Goal: Find contact information: Obtain details needed to contact an individual or organization

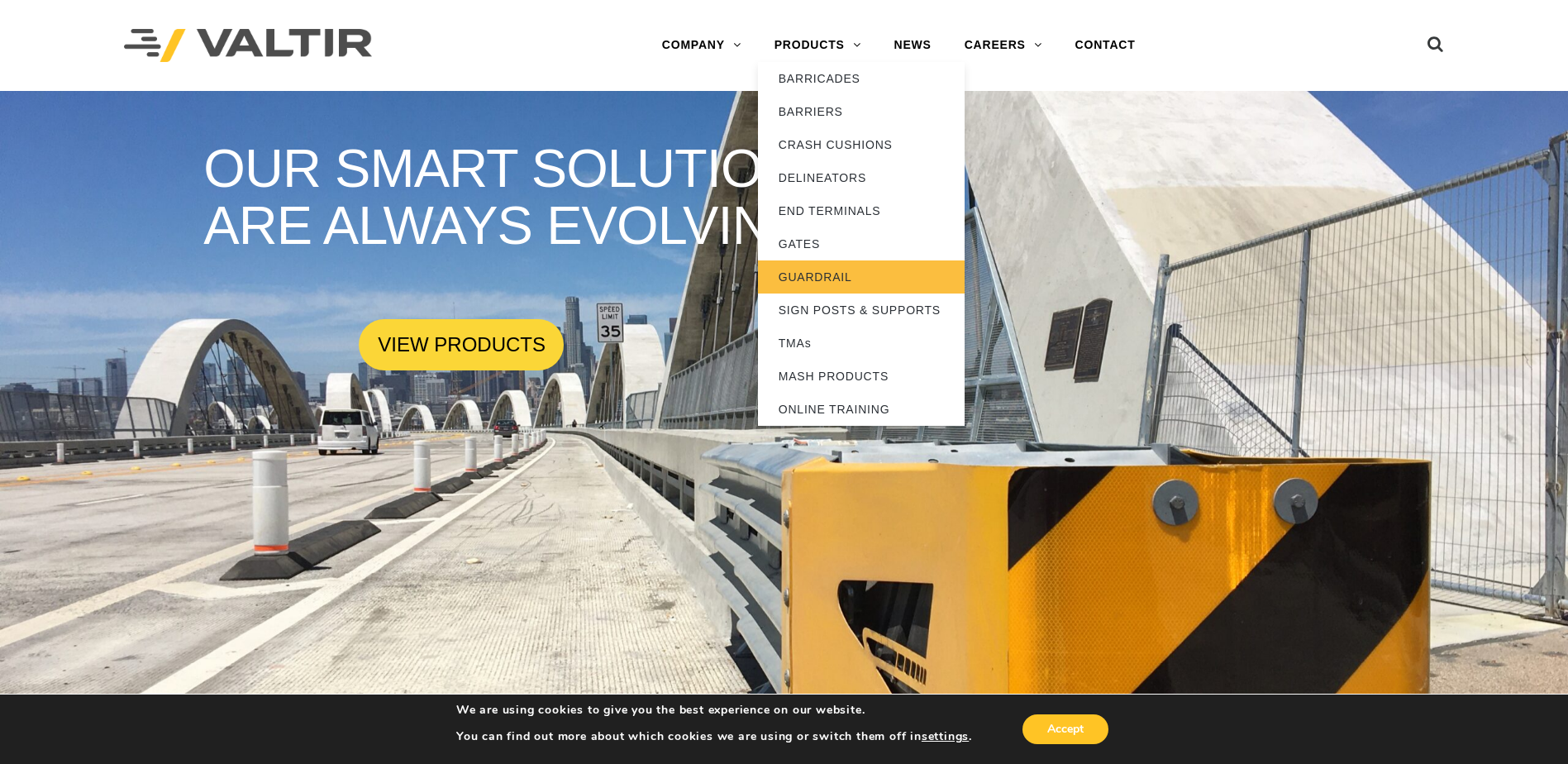
click at [846, 278] on link "GUARDRAIL" at bounding box center [861, 276] width 207 height 33
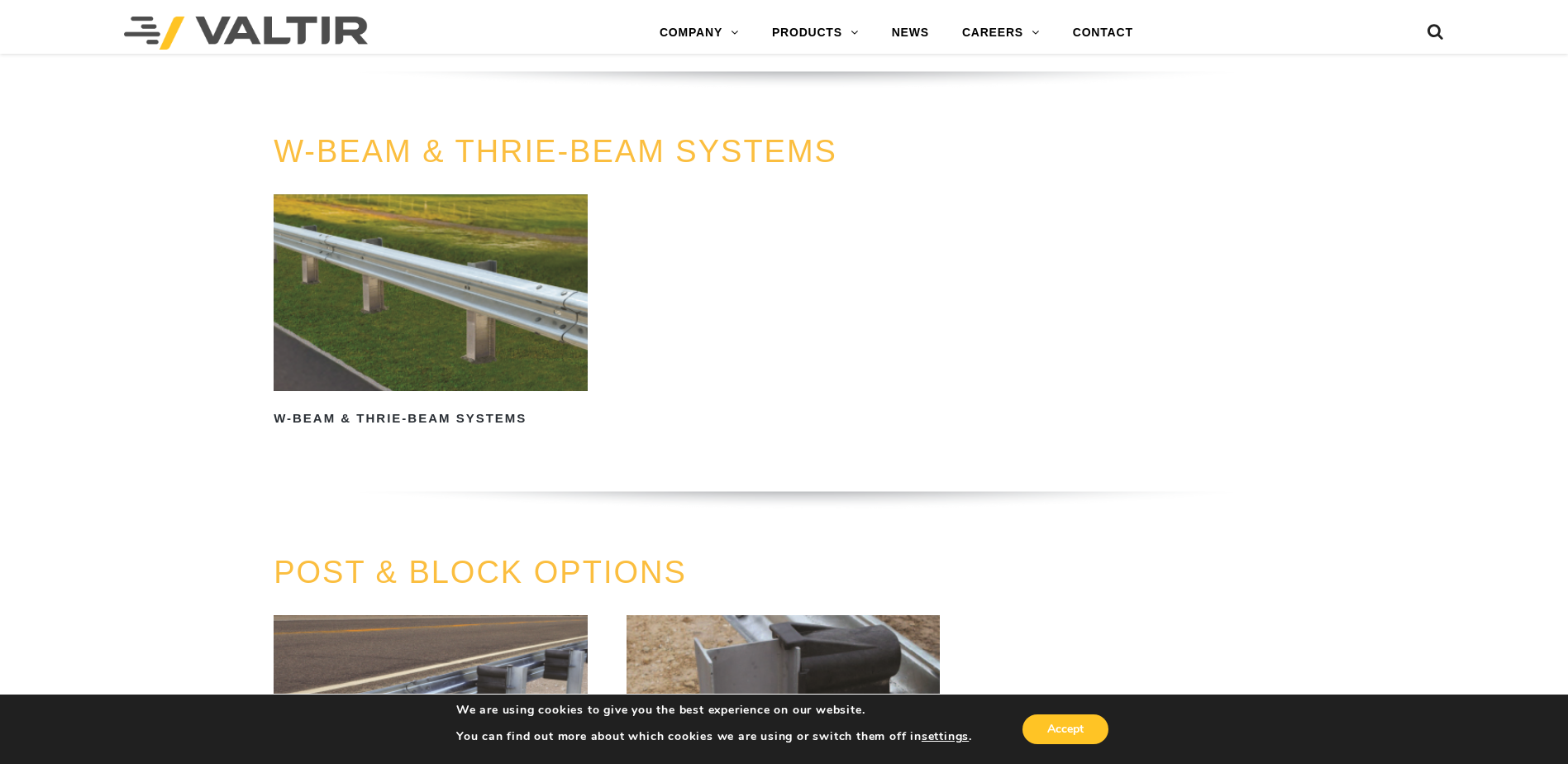
scroll to position [904, 0]
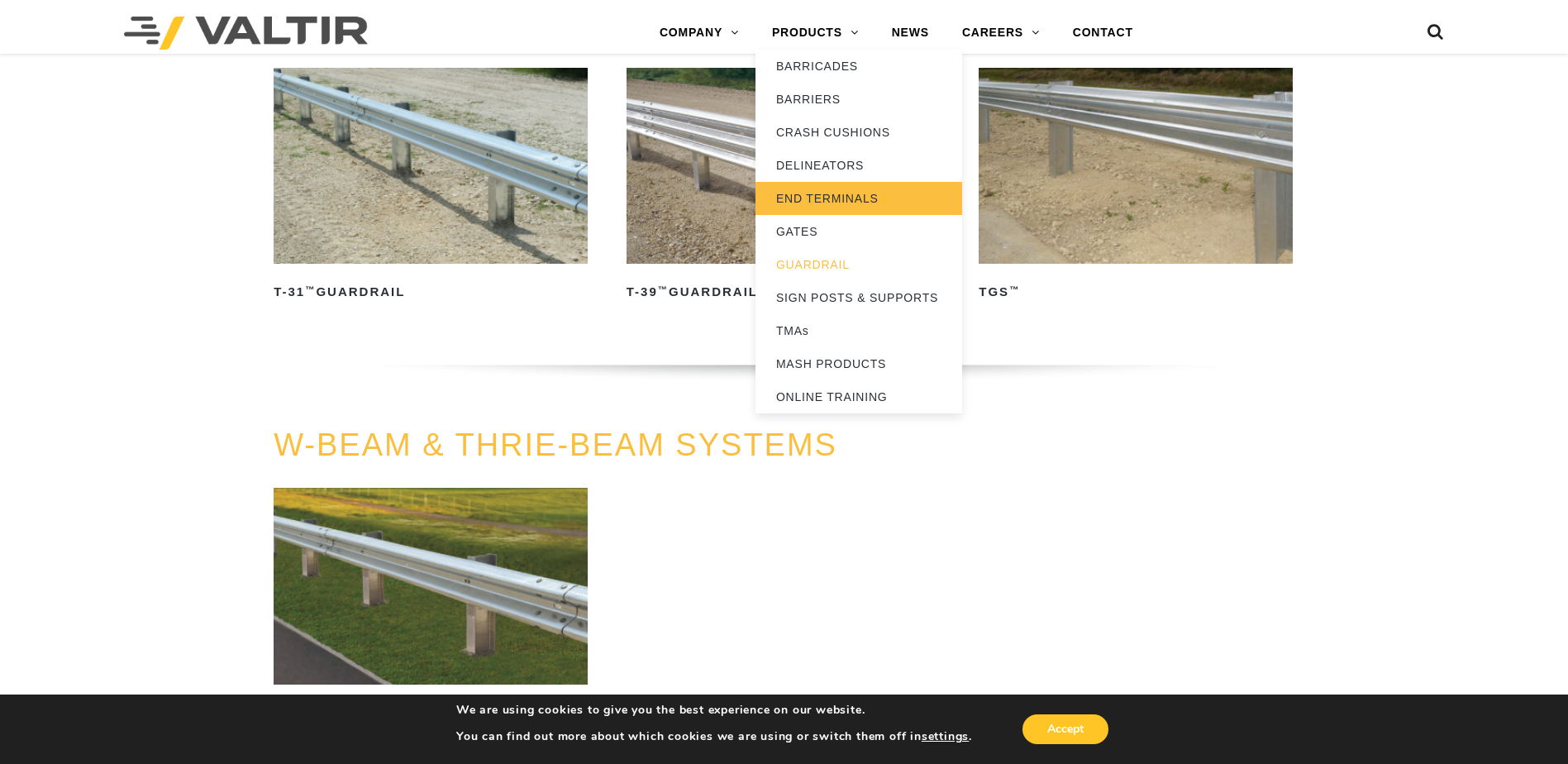
click at [868, 203] on link "END TERMINALS" at bounding box center [859, 198] width 207 height 33
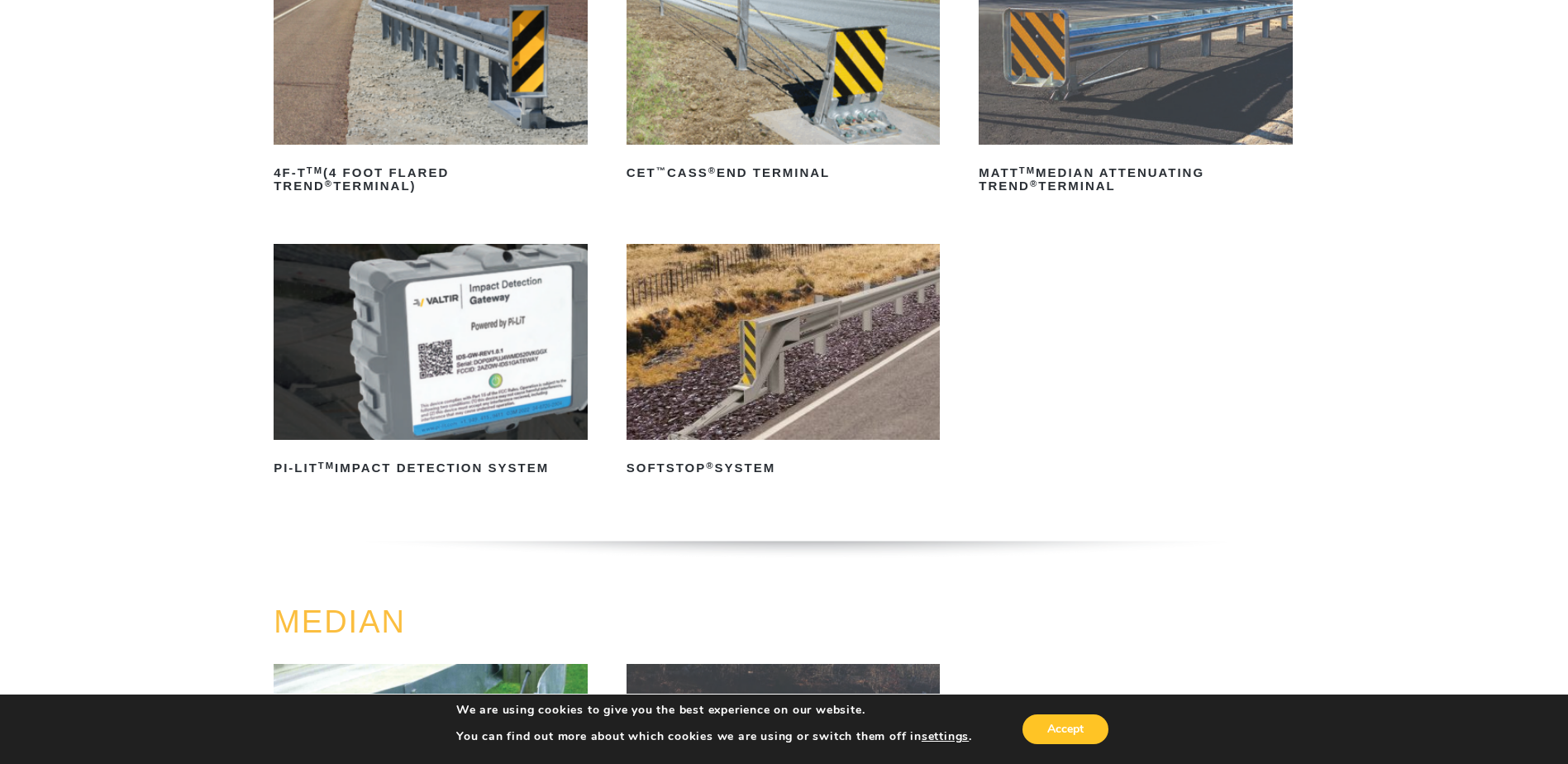
scroll to position [330, 0]
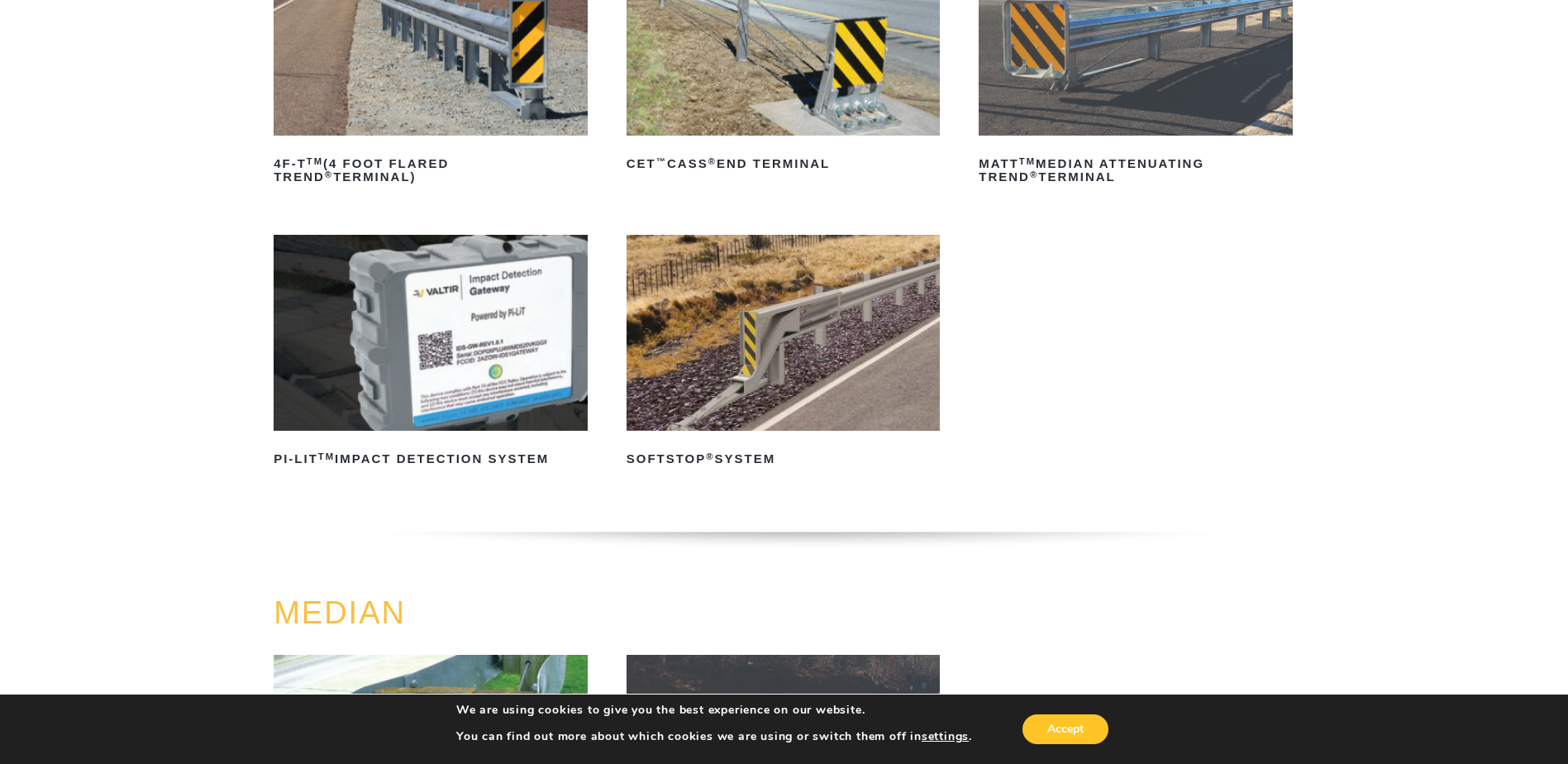
click at [765, 363] on img at bounding box center [784, 333] width 314 height 196
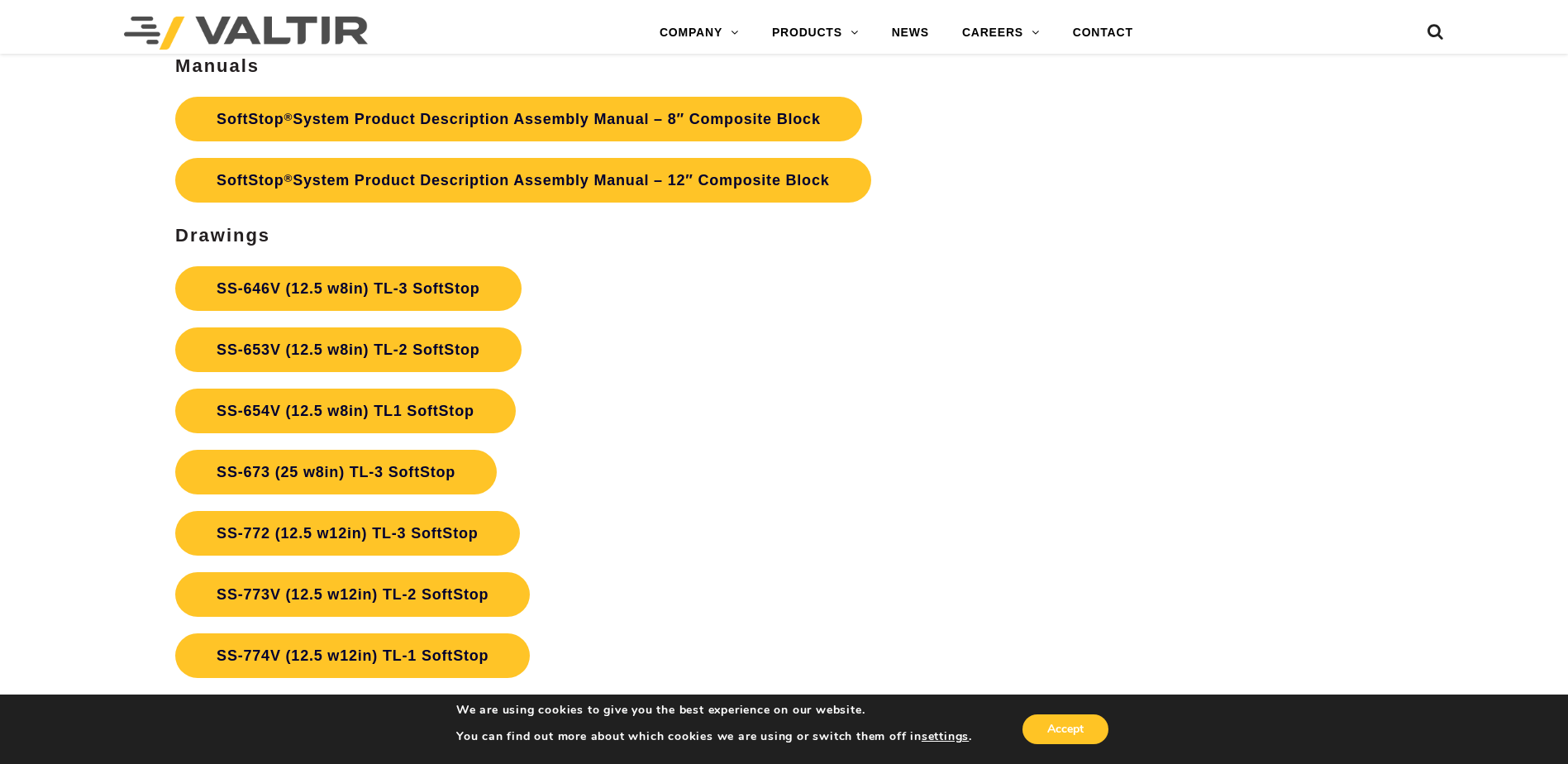
scroll to position [6035, 0]
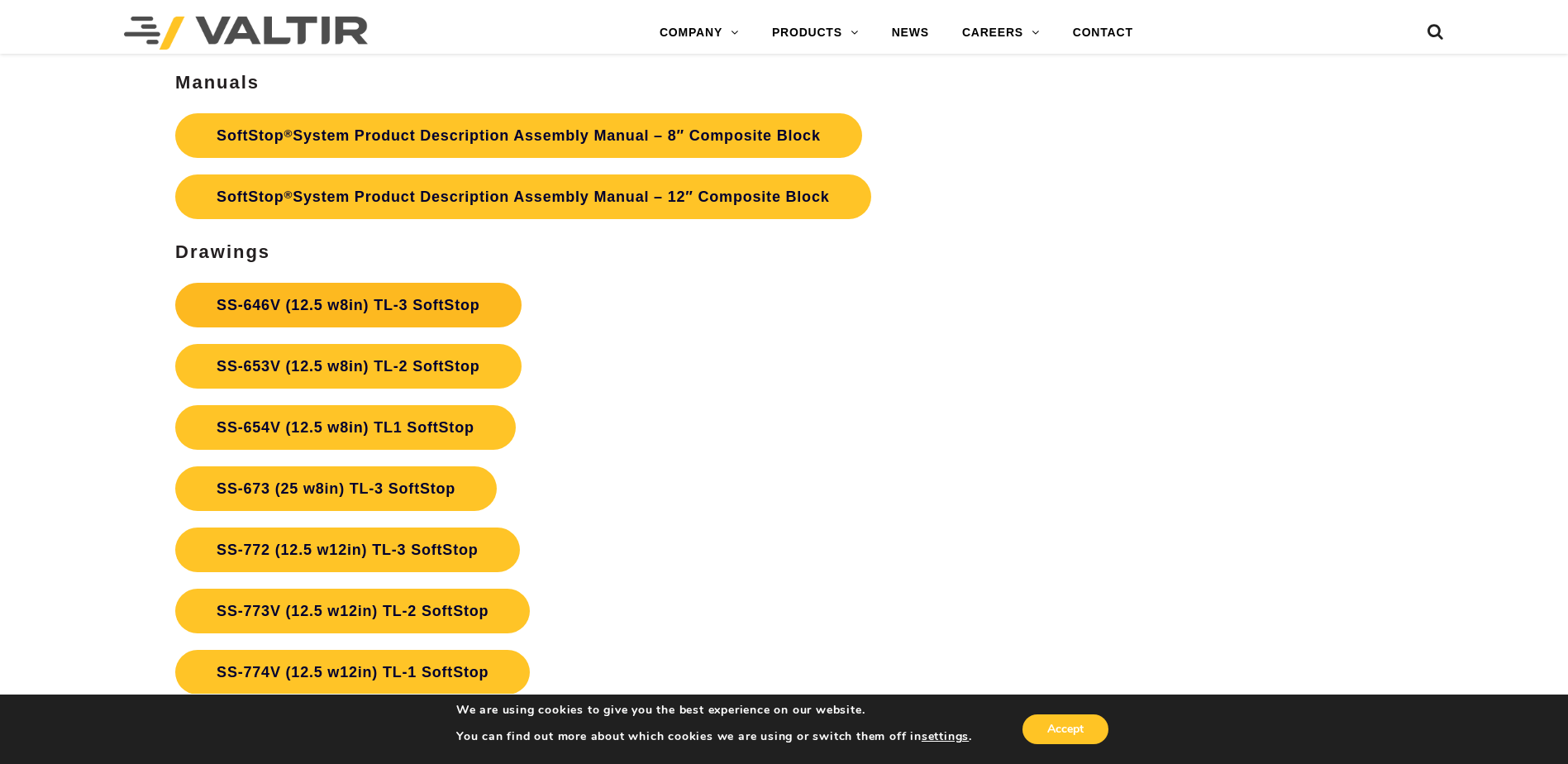
click at [280, 311] on link "SS-646V (12.5 w8in) TL-3 SoftStop" at bounding box center [347, 305] width 345 height 45
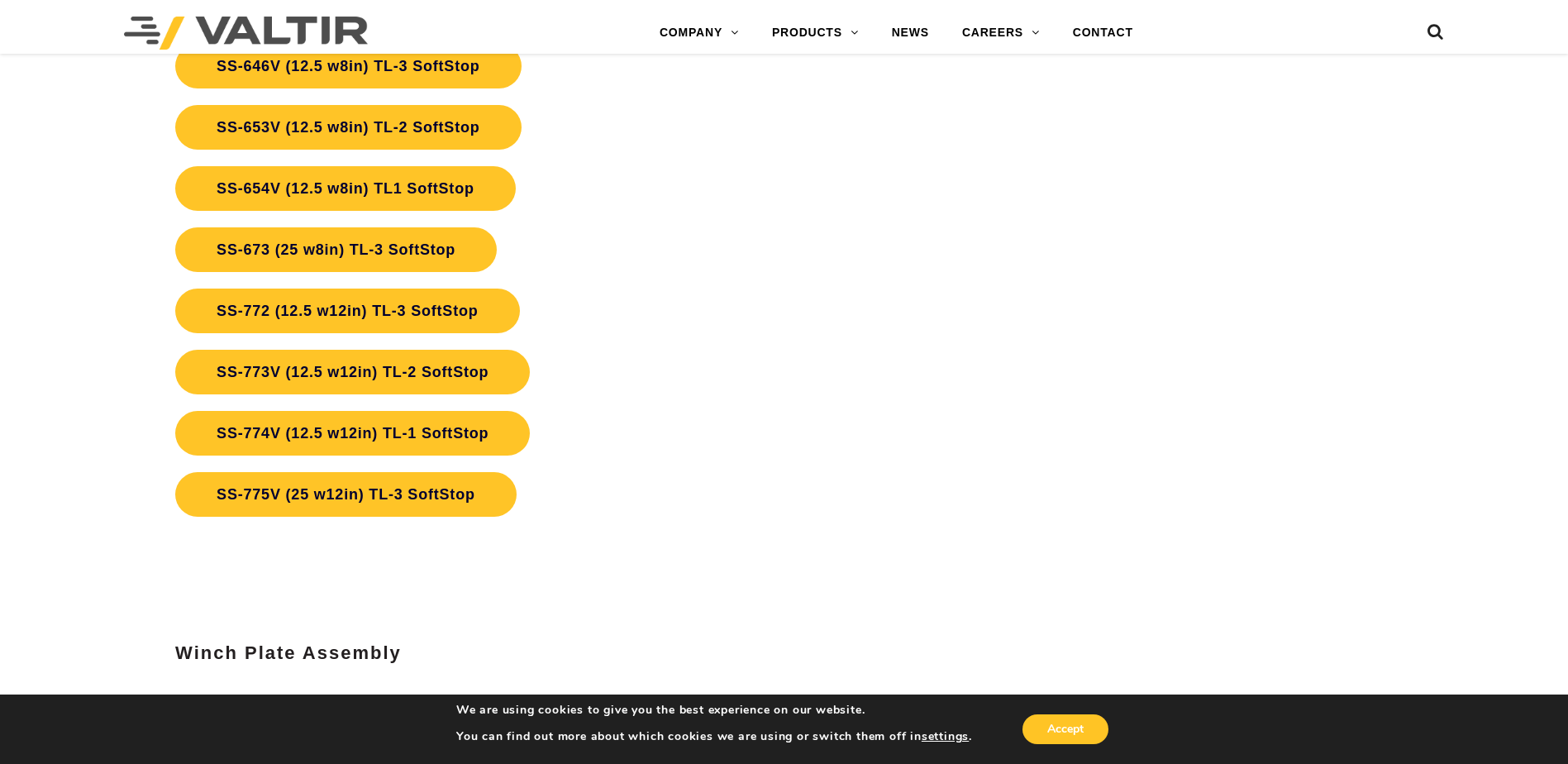
scroll to position [6283, 0]
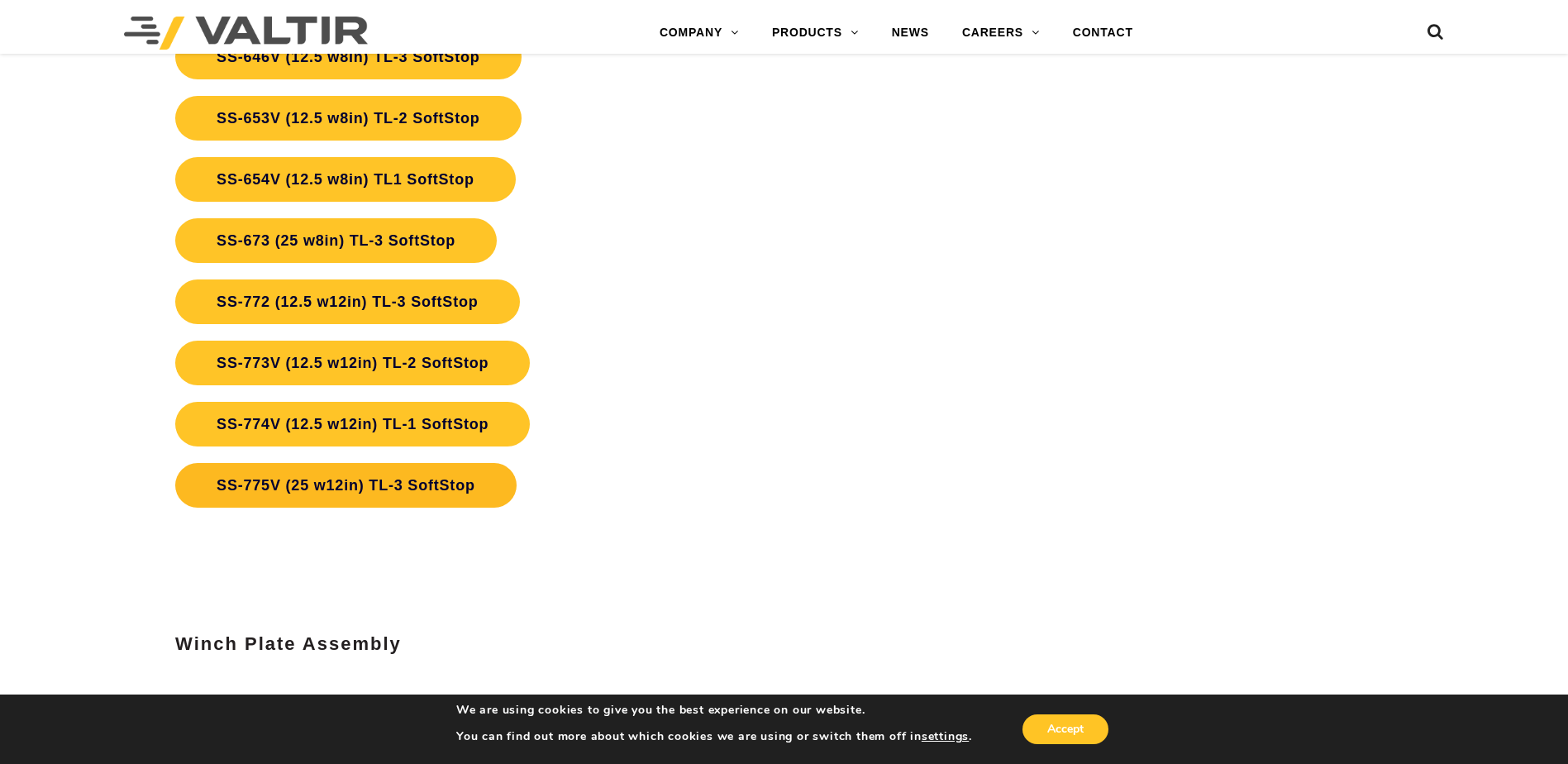
click at [392, 488] on link "SS-775V (25 w12in) TL-3 SoftStop" at bounding box center [345, 485] width 342 height 45
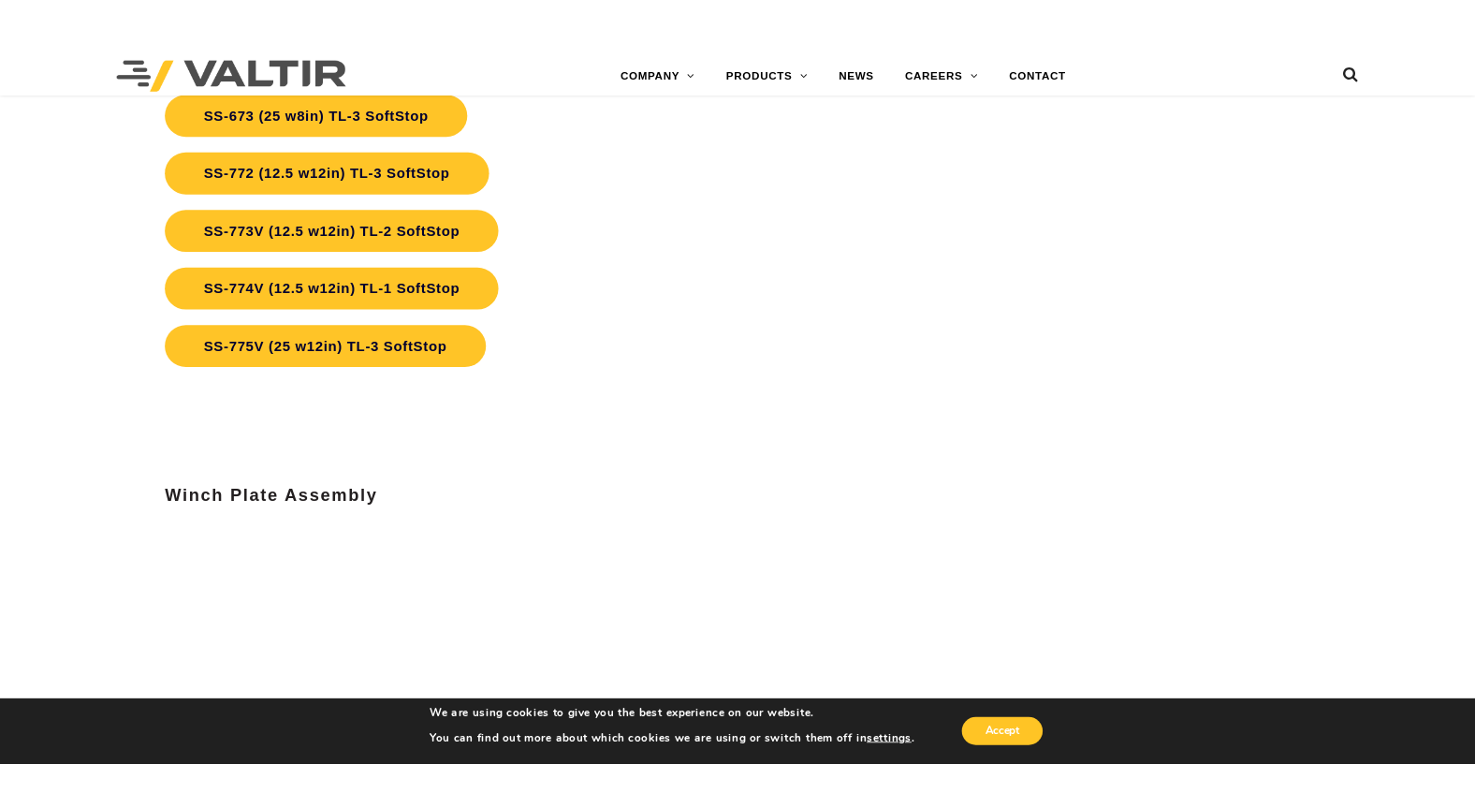
scroll to position [6833, 0]
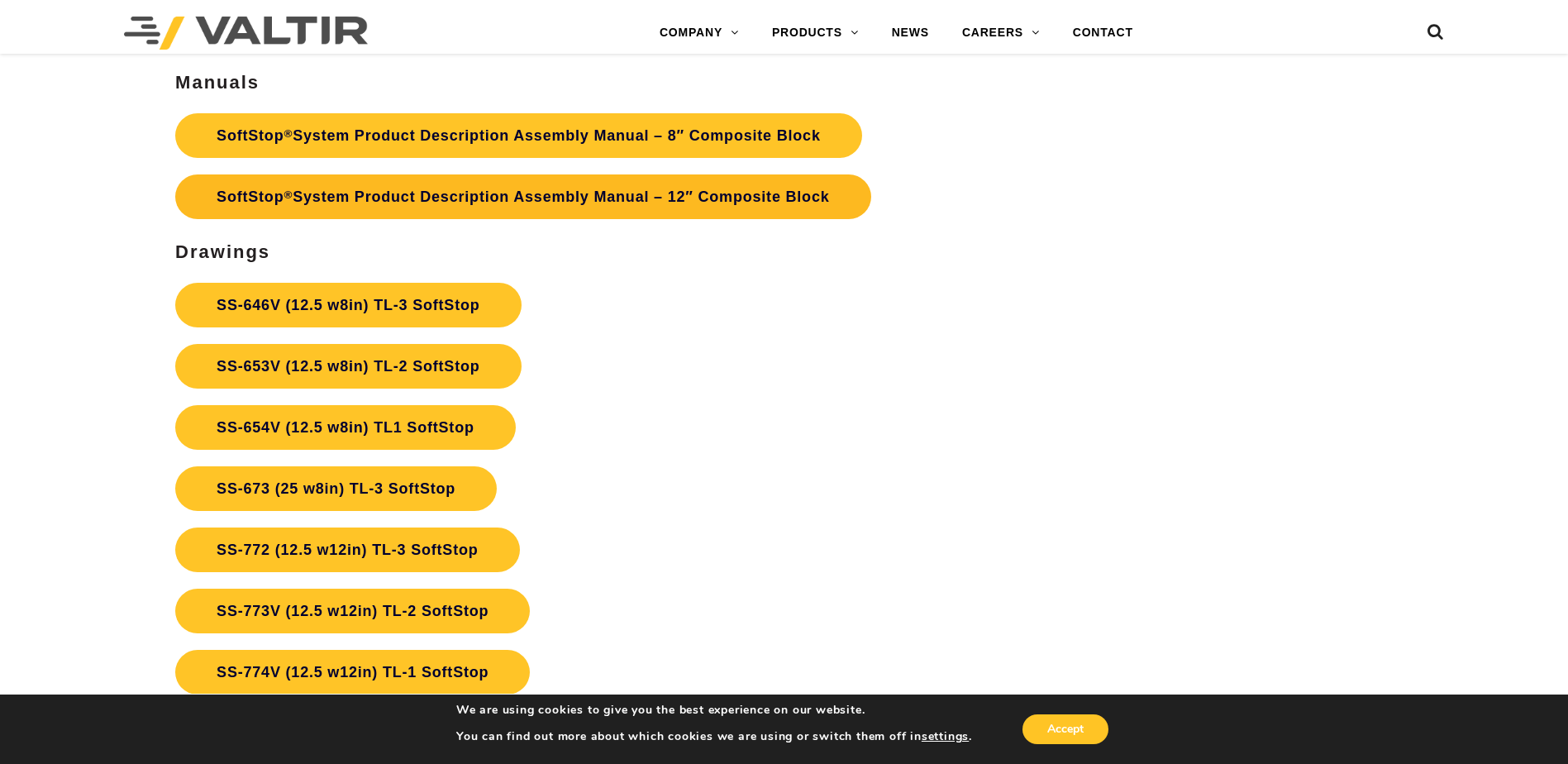
click at [527, 203] on link "SoftStop ® System Product Description Assembly Manual – 12″ Composite Block" at bounding box center [522, 197] width 695 height 45
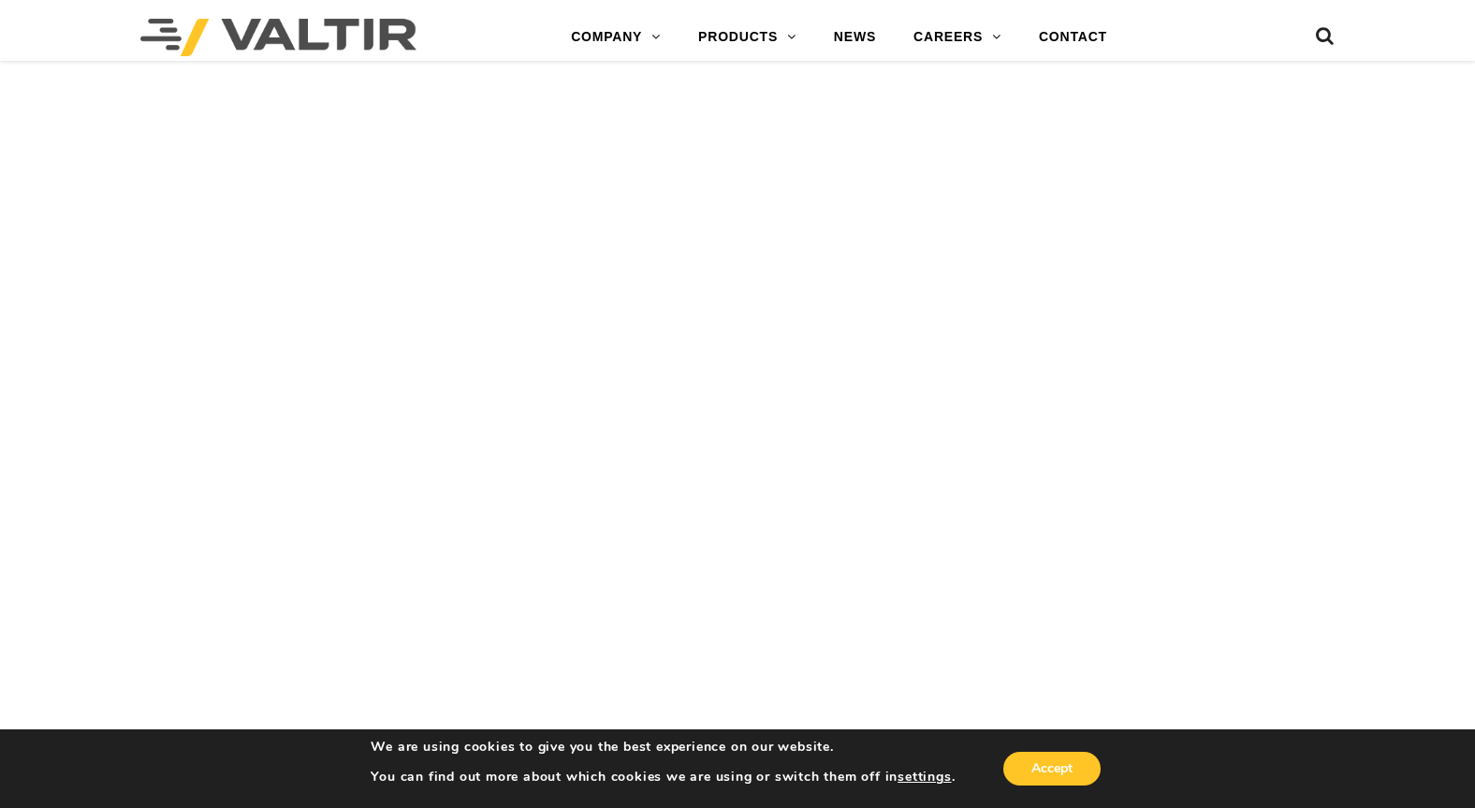
scroll to position [4493, 0]
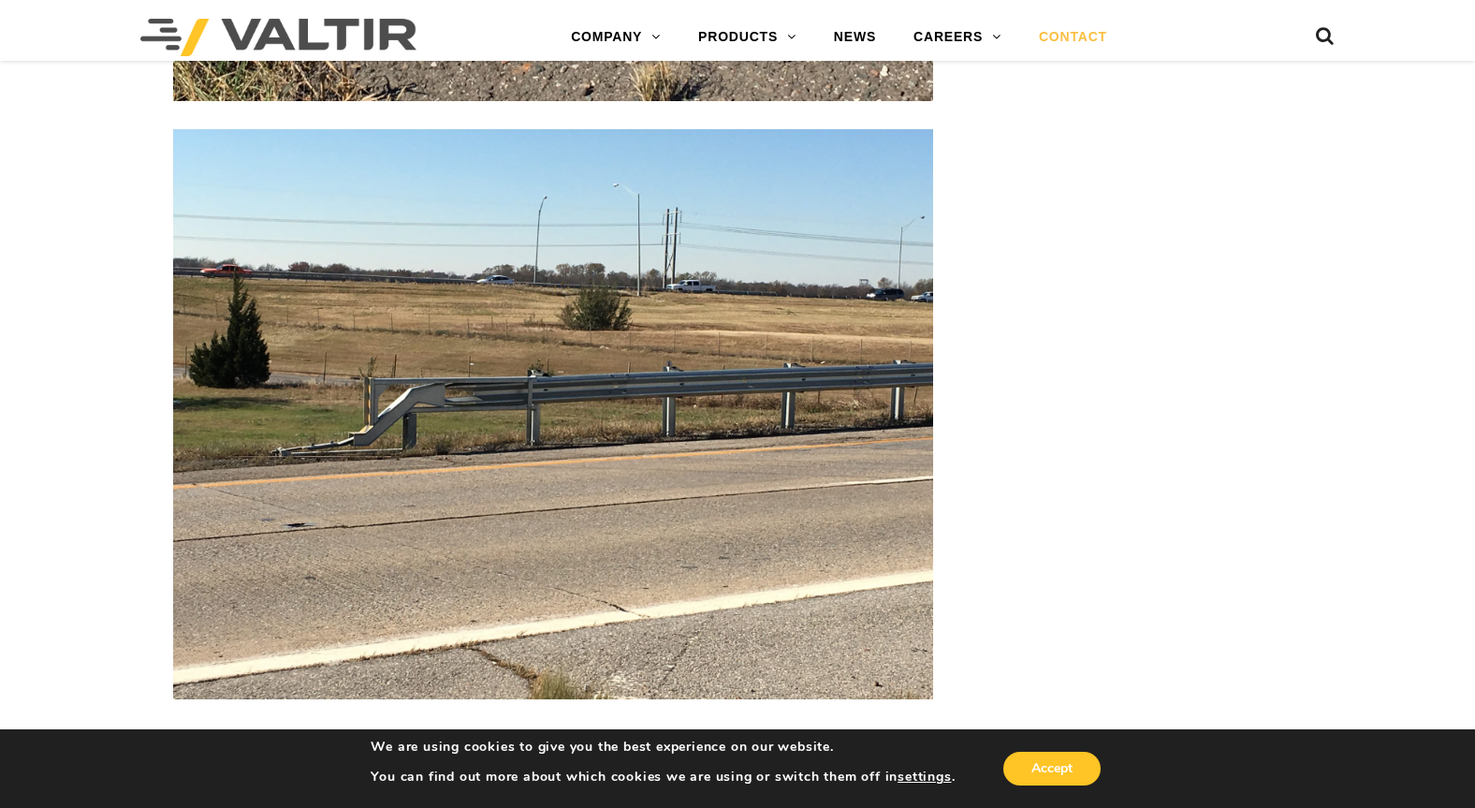
click at [1073, 37] on link "CONTACT" at bounding box center [1073, 37] width 106 height 37
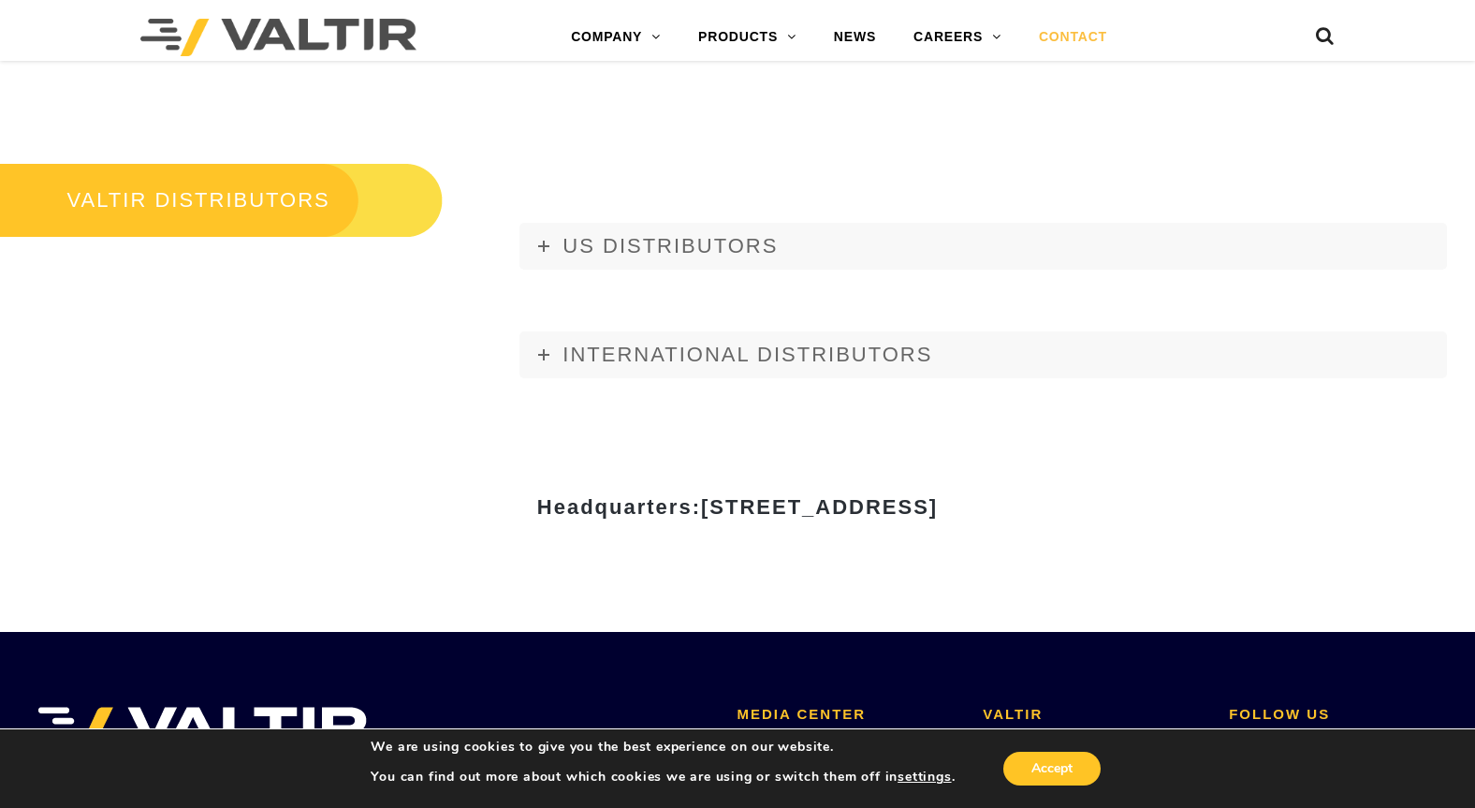
scroll to position [2153, 0]
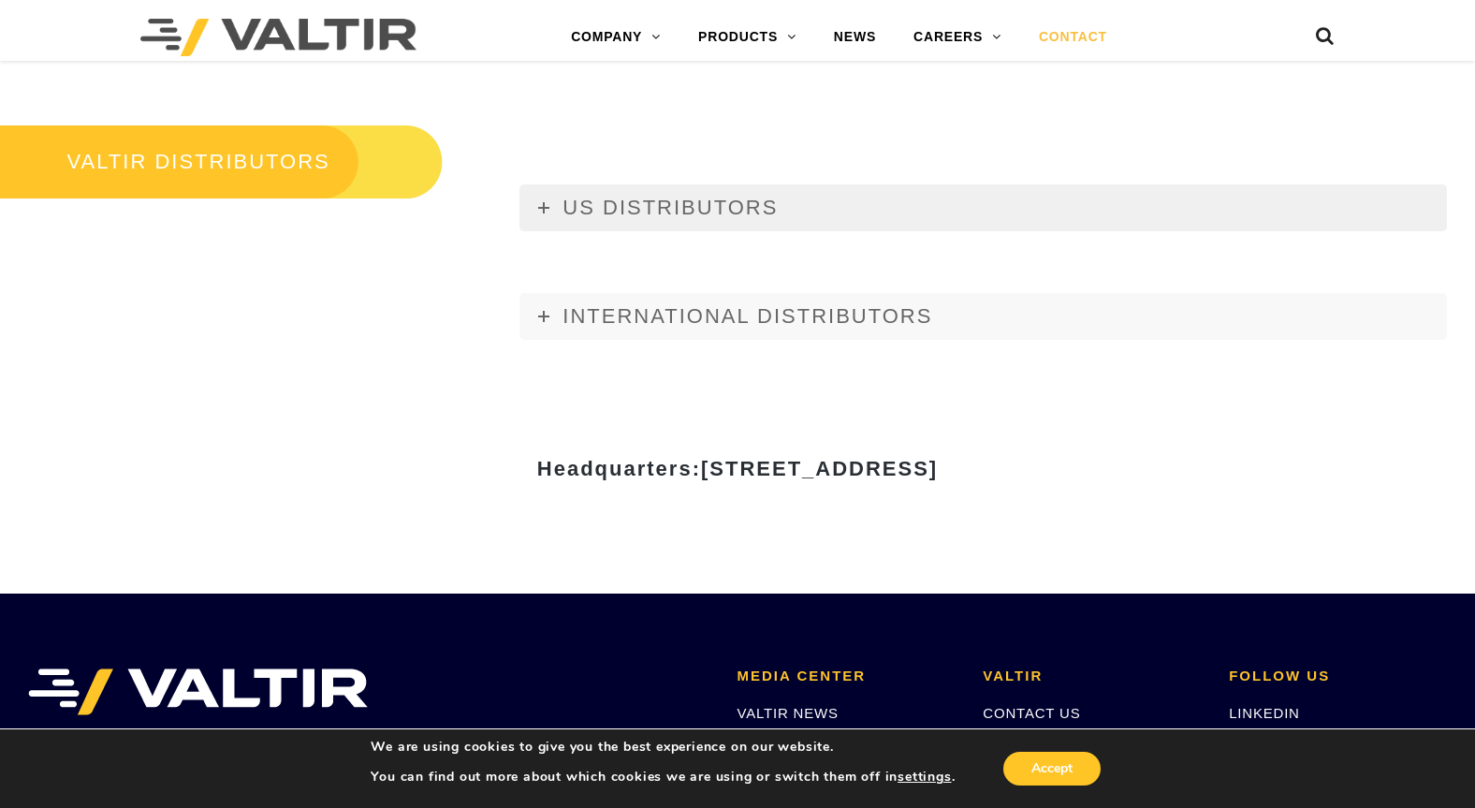
click at [660, 205] on span "US DISTRIBUTORS" at bounding box center [670, 207] width 215 height 23
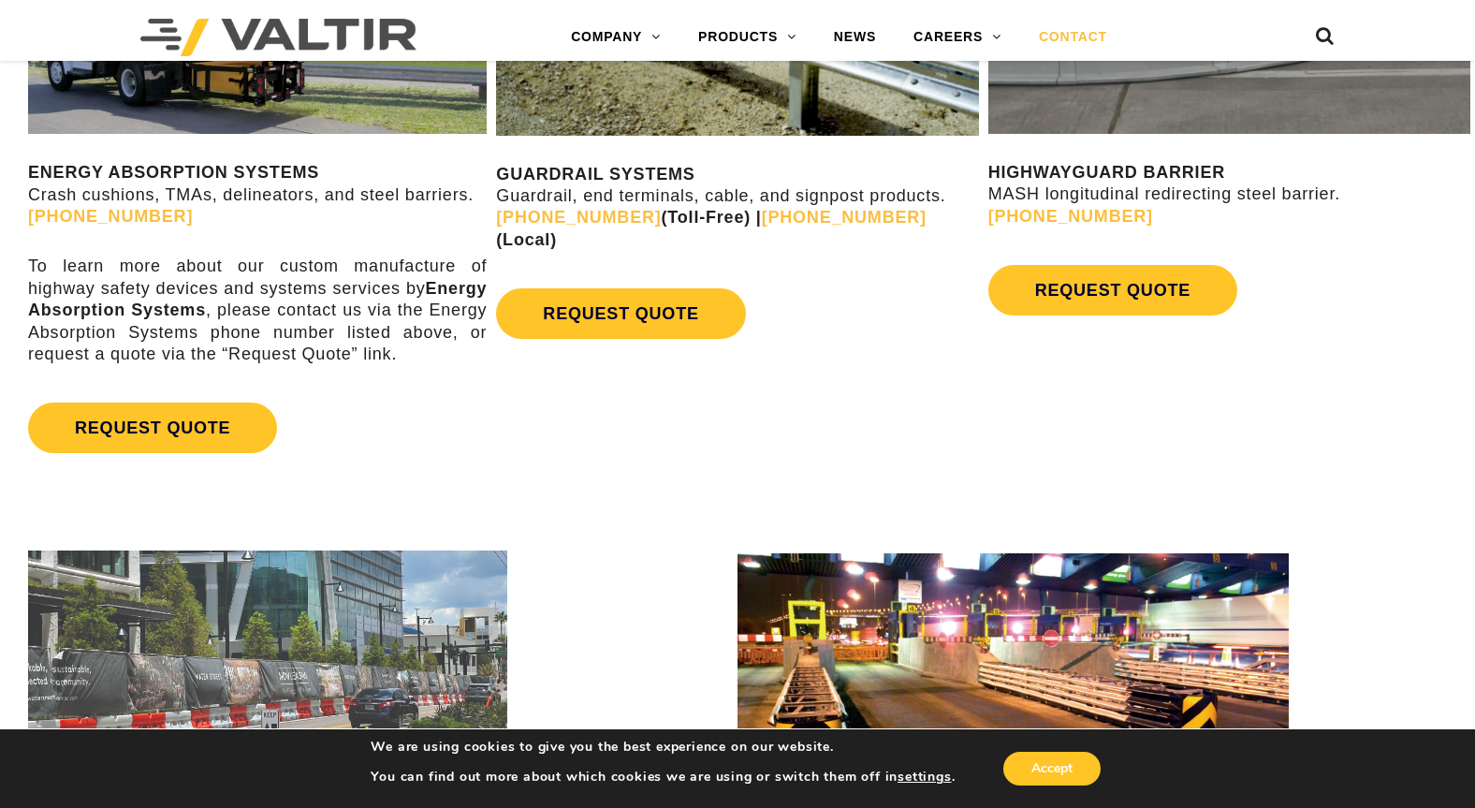
scroll to position [1018, 0]
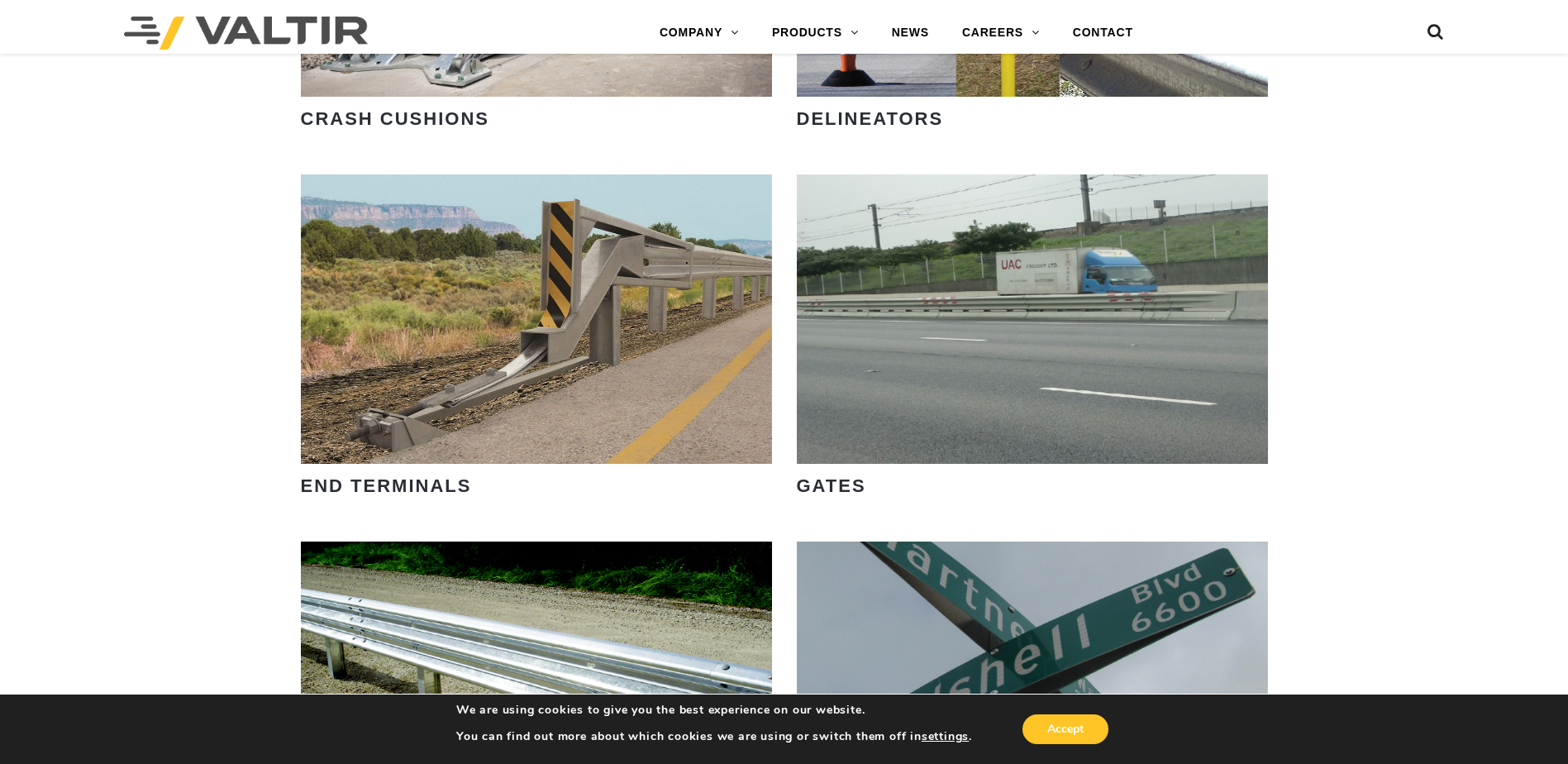
scroll to position [1653, 0]
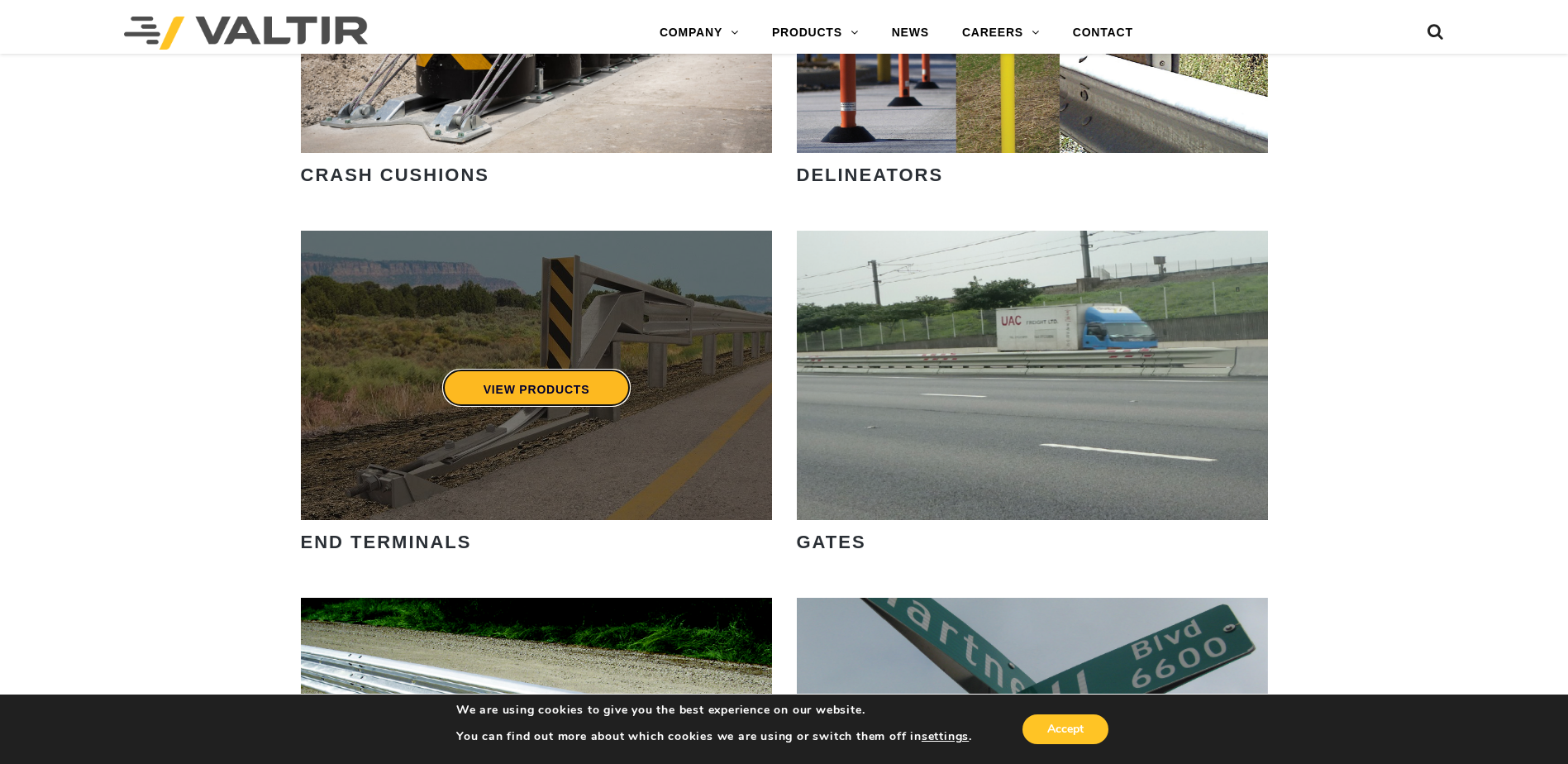
click at [484, 391] on link "VIEW PRODUCTS" at bounding box center [536, 387] width 189 height 38
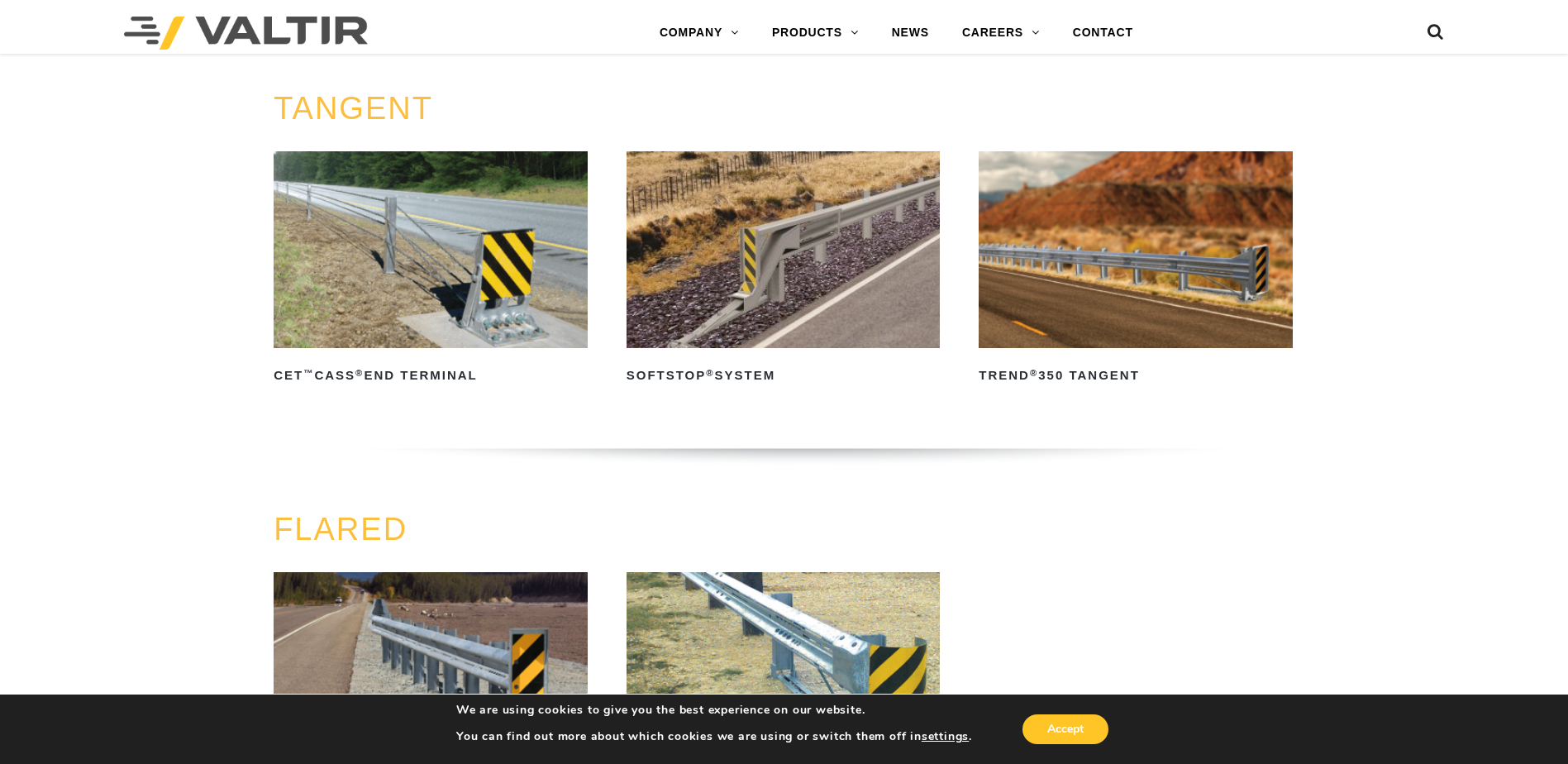
scroll to position [1240, 0]
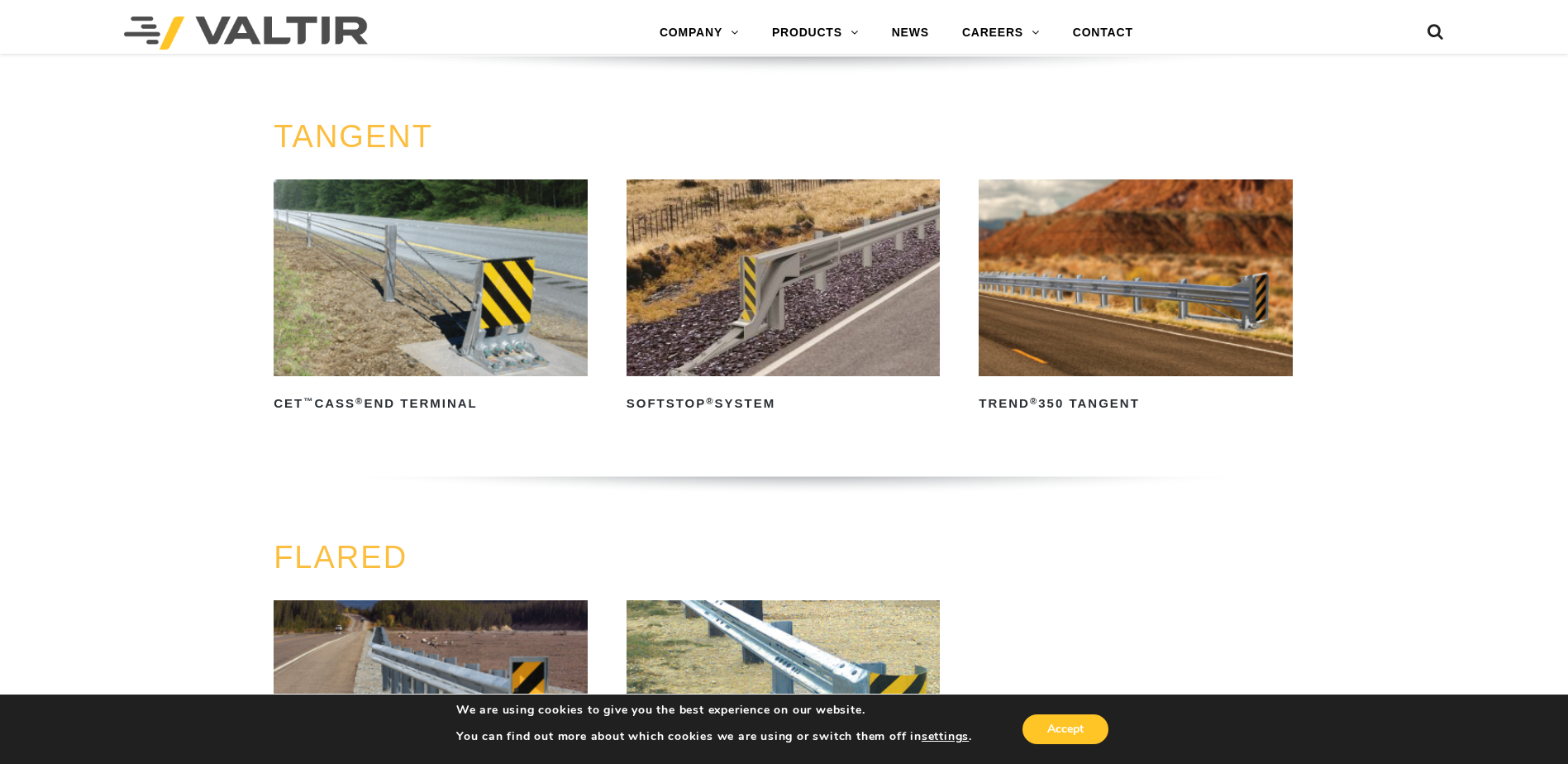
click at [770, 317] on img at bounding box center [784, 277] width 314 height 196
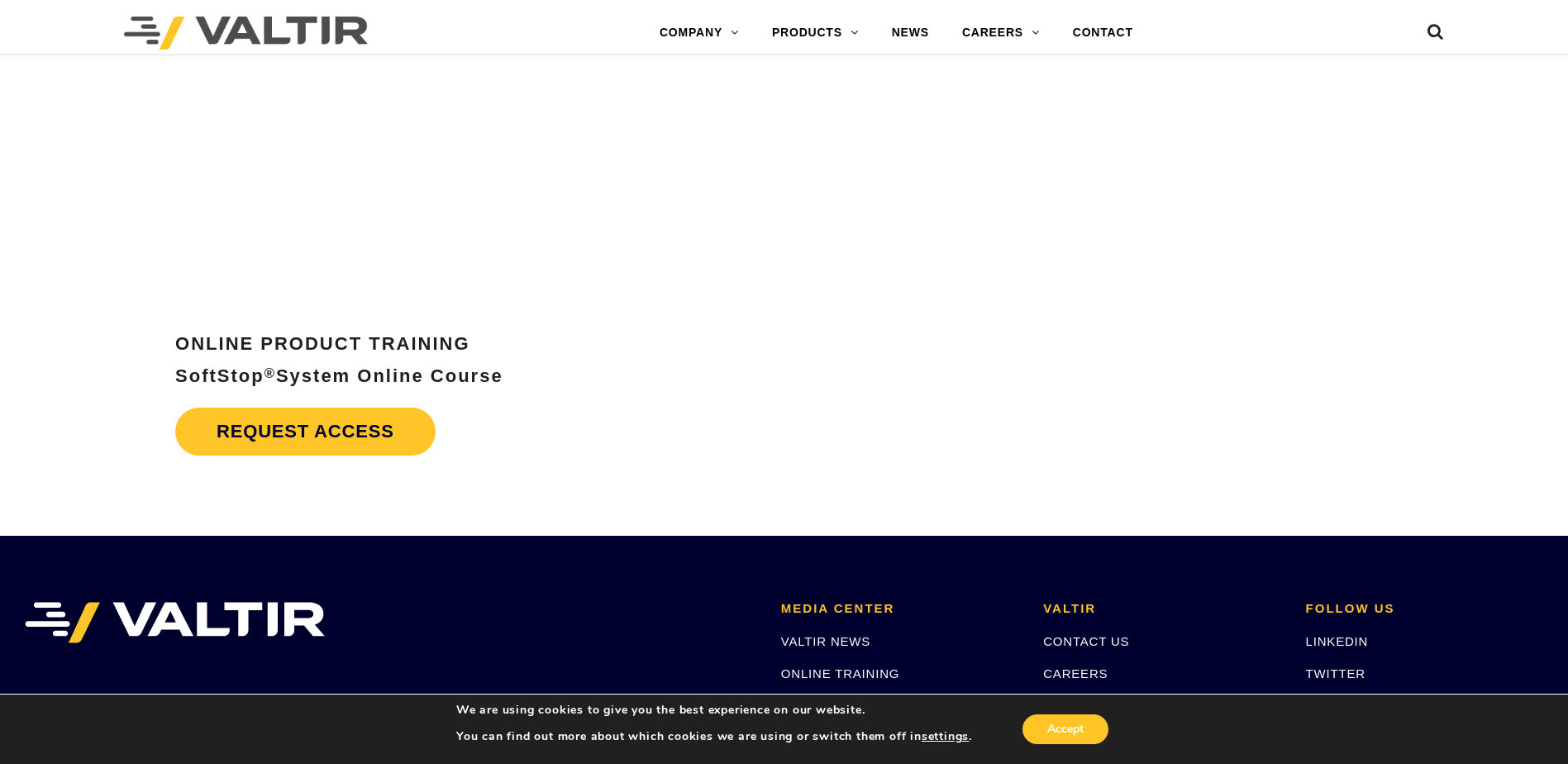
scroll to position [6993, 0]
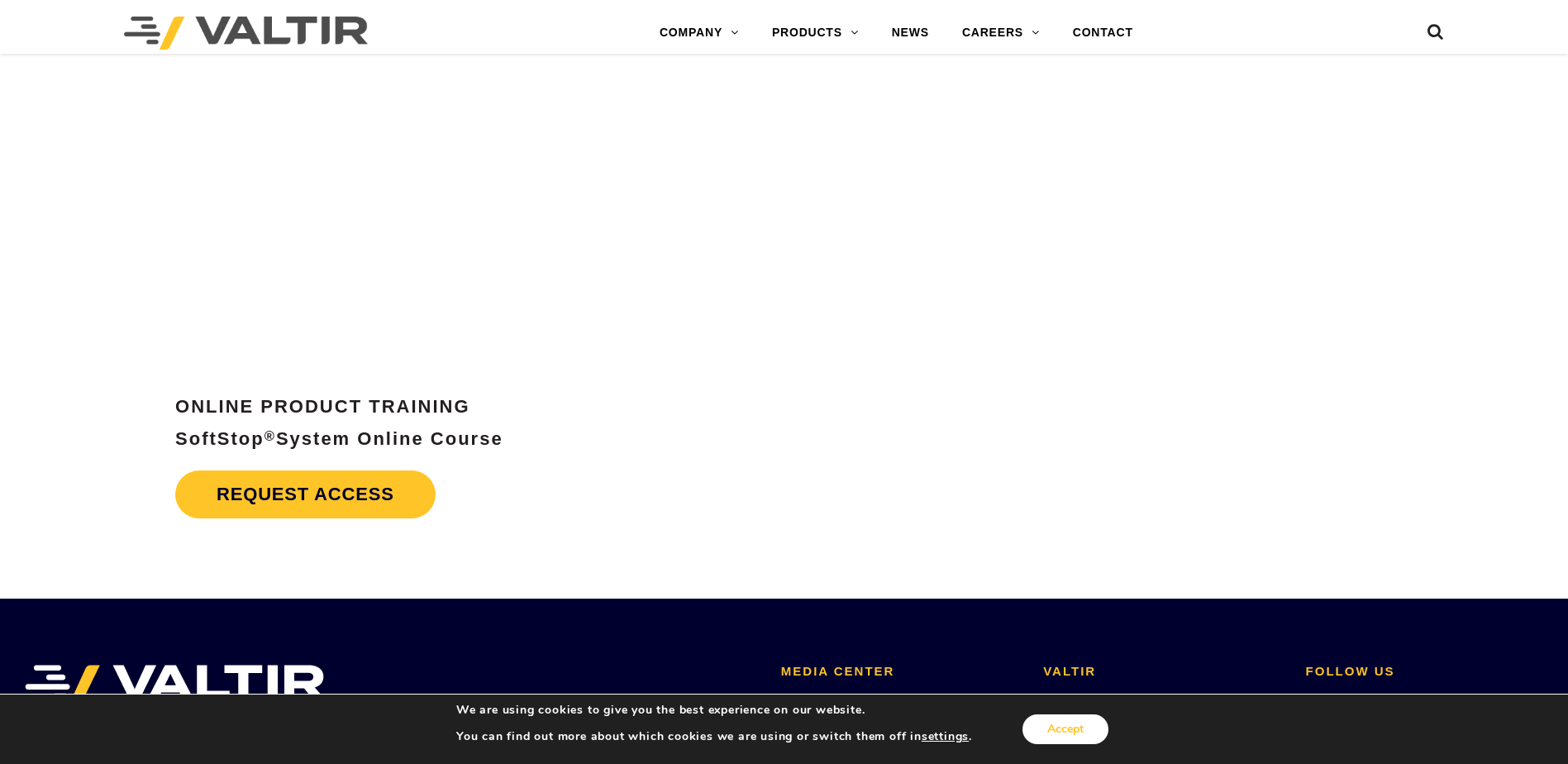
click at [1061, 737] on button "Accept" at bounding box center [1065, 730] width 86 height 30
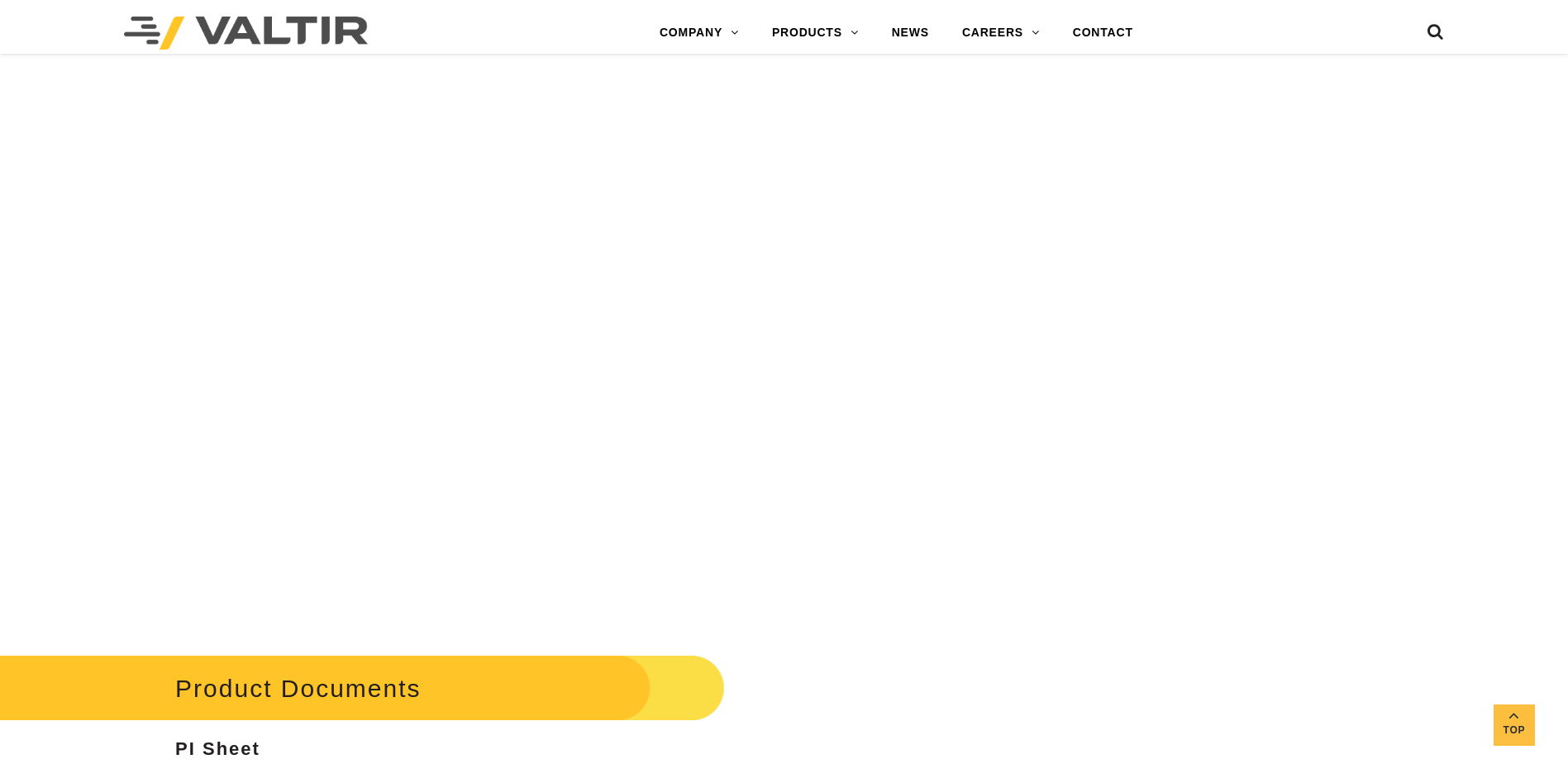
scroll to position [5257, 0]
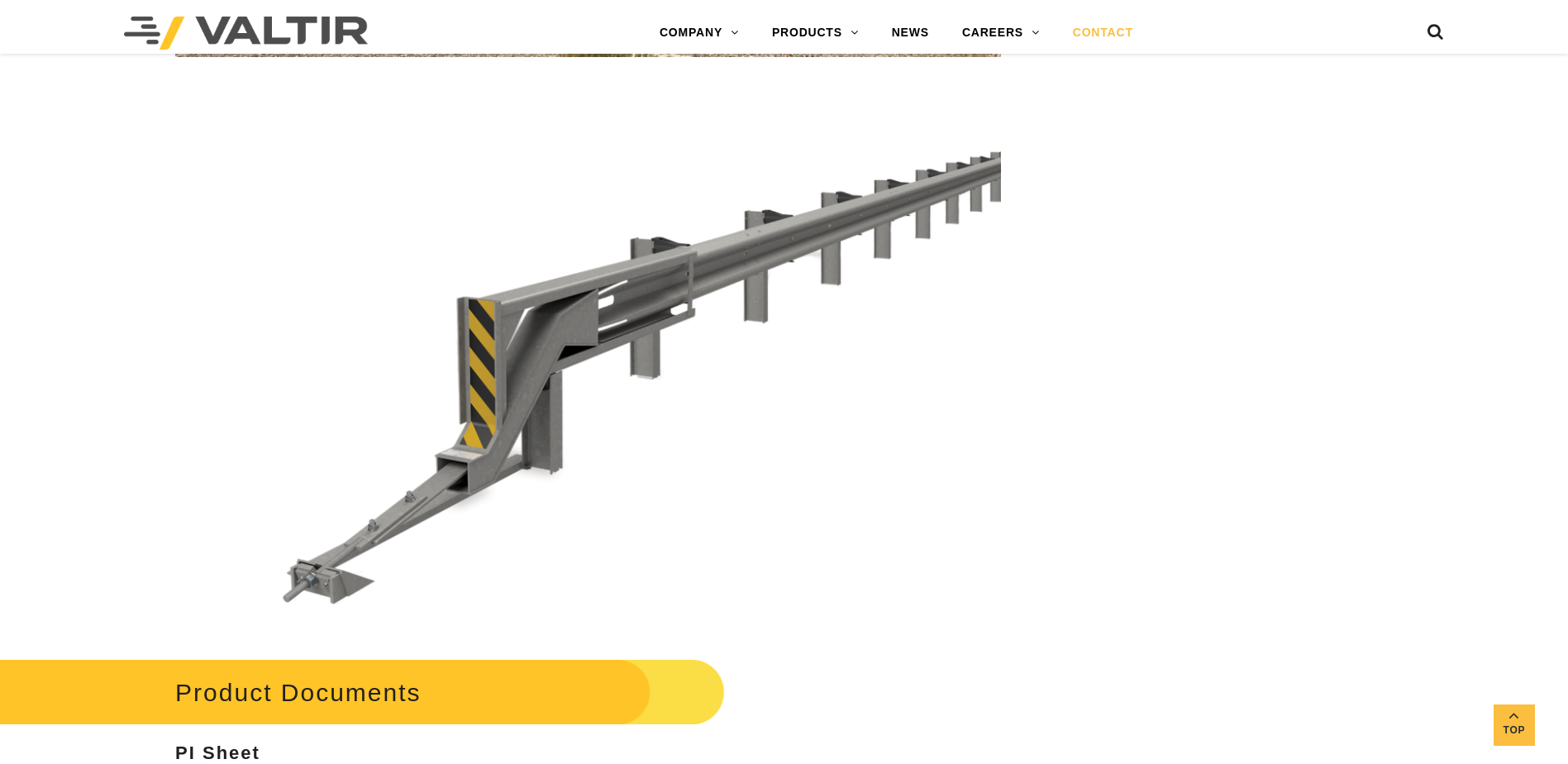
click at [1112, 34] on link "CONTACT" at bounding box center [1103, 33] width 94 height 33
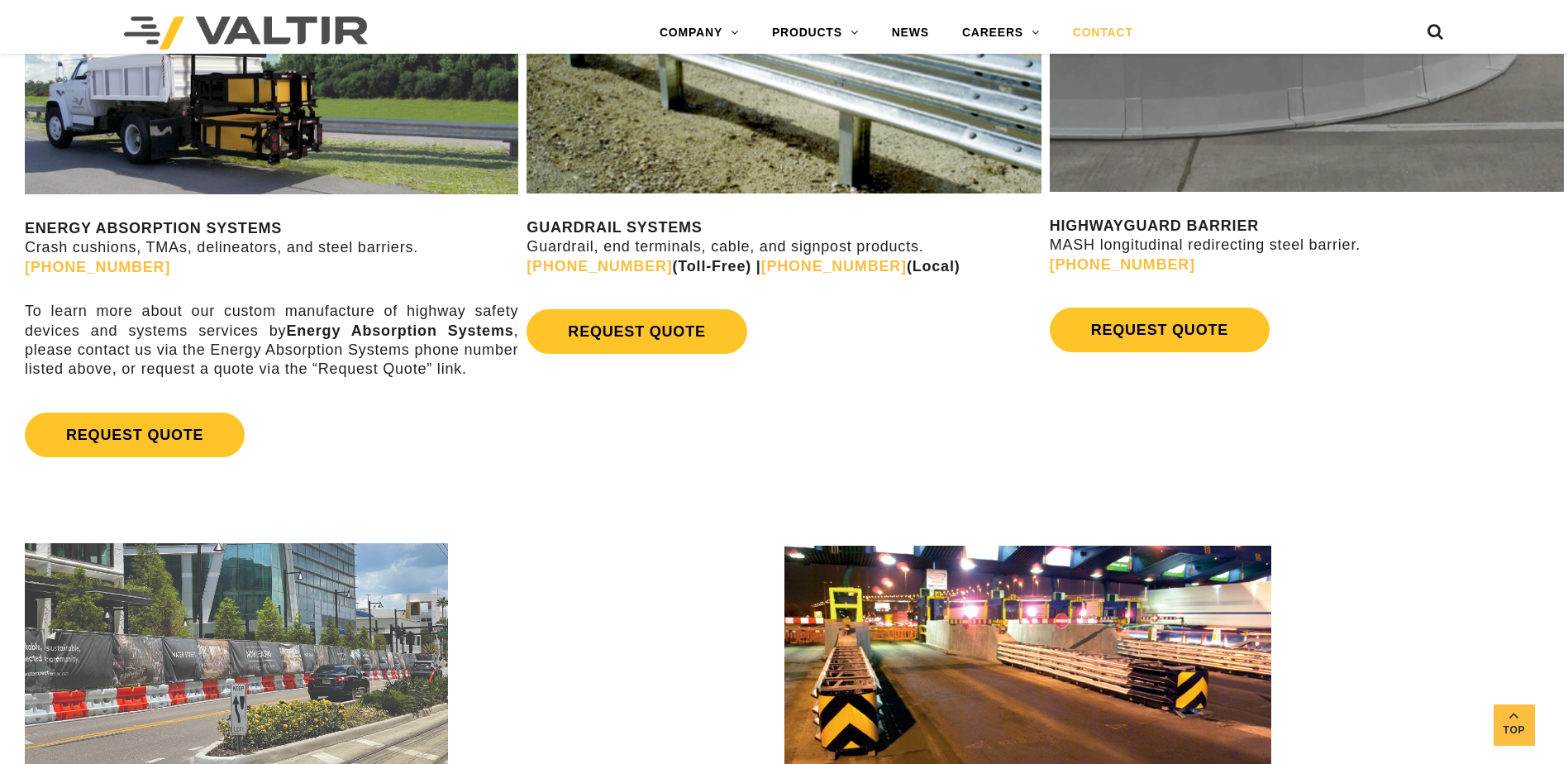
scroll to position [1075, 0]
